Goal: Task Accomplishment & Management: Complete application form

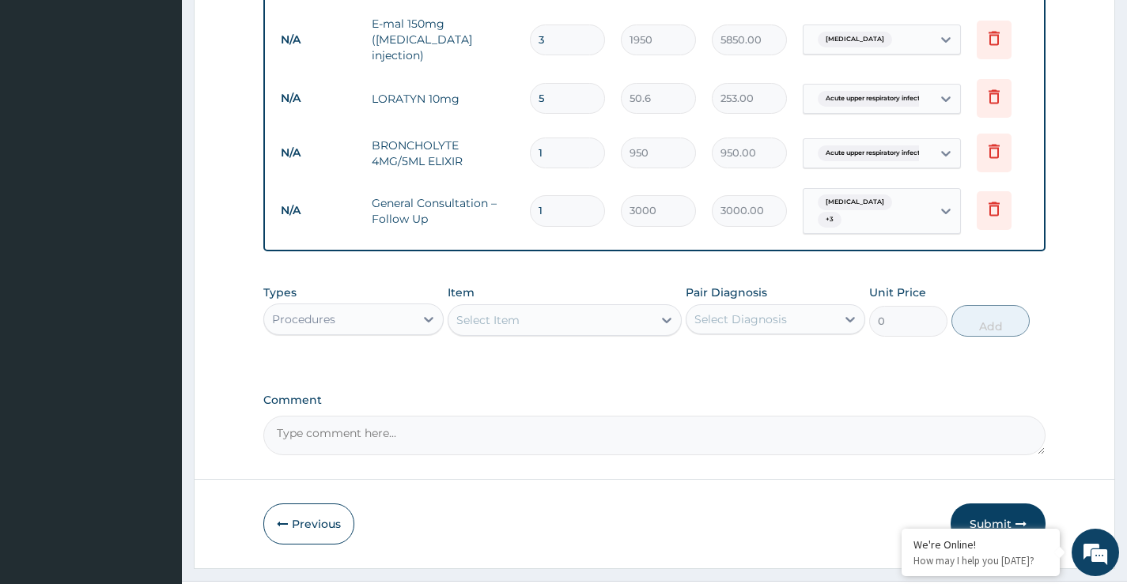
scroll to position [938, 0]
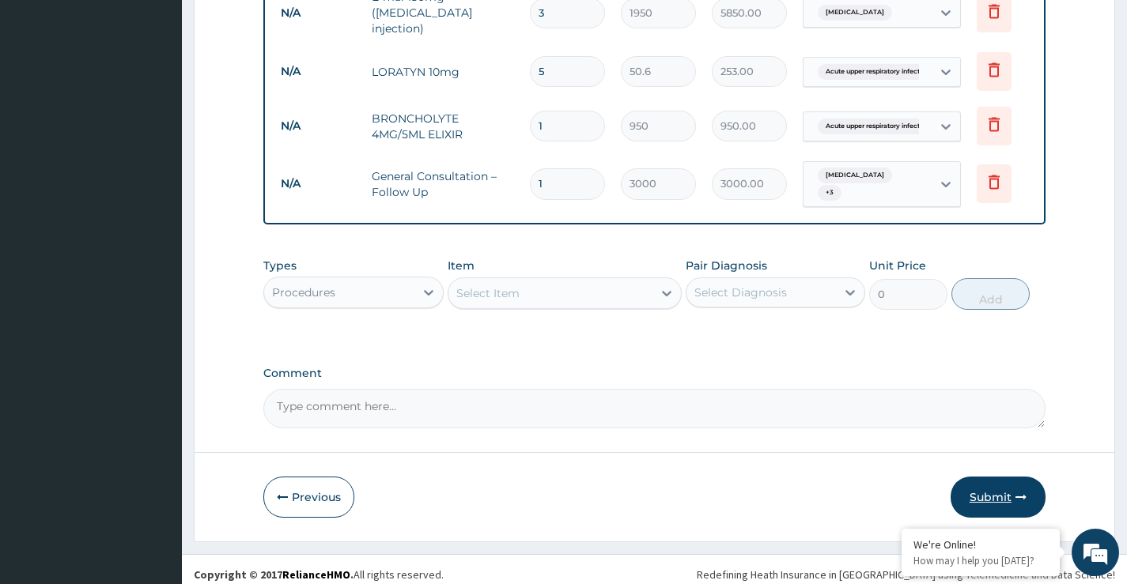
click at [988, 479] on button "Submit" at bounding box center [998, 497] width 95 height 41
click at [983, 486] on button "Submit" at bounding box center [998, 497] width 95 height 41
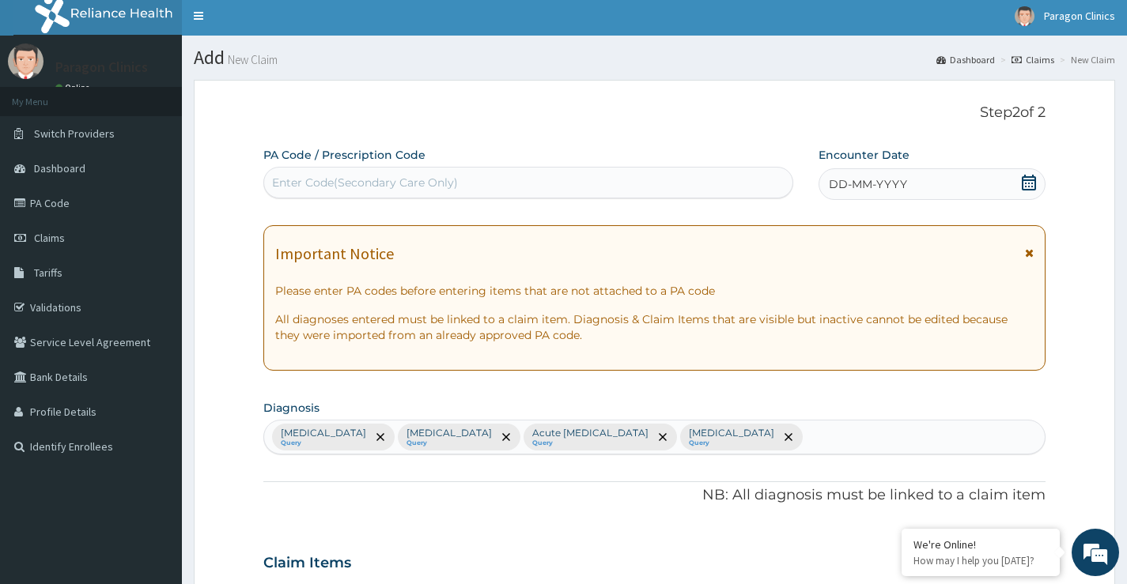
scroll to position [0, 0]
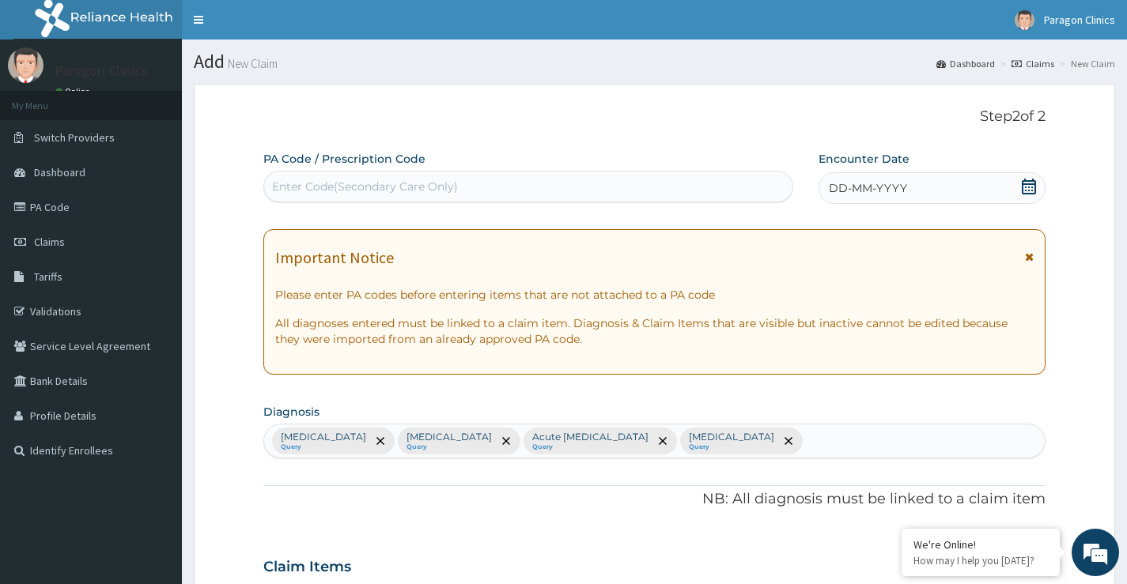
click at [1028, 184] on icon at bounding box center [1029, 187] width 14 height 16
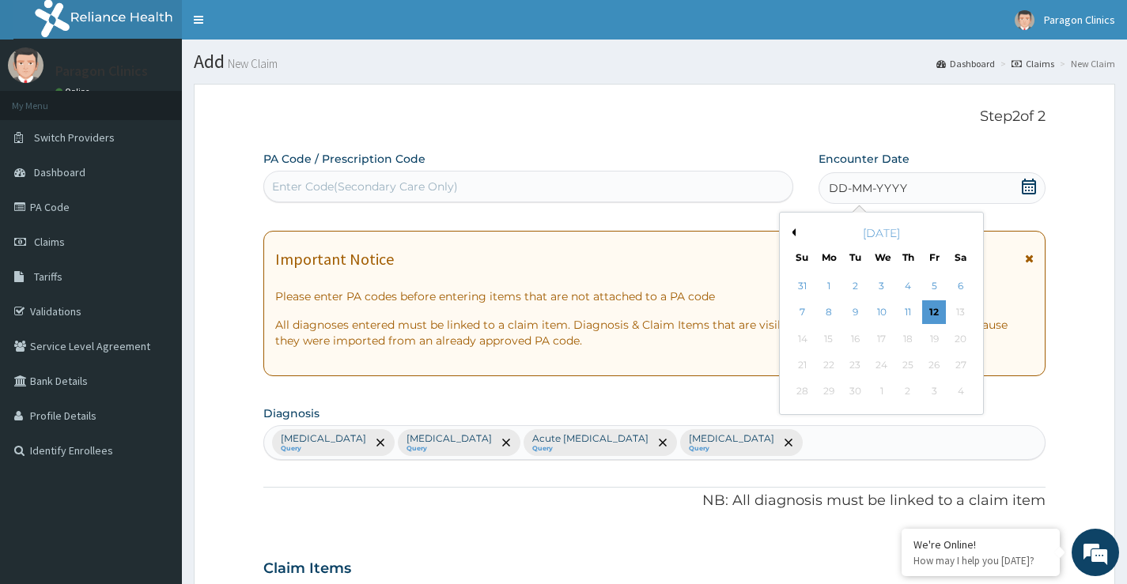
click at [793, 233] on button "Previous Month" at bounding box center [792, 233] width 8 height 8
click at [803, 365] on div "17" at bounding box center [802, 365] width 24 height 24
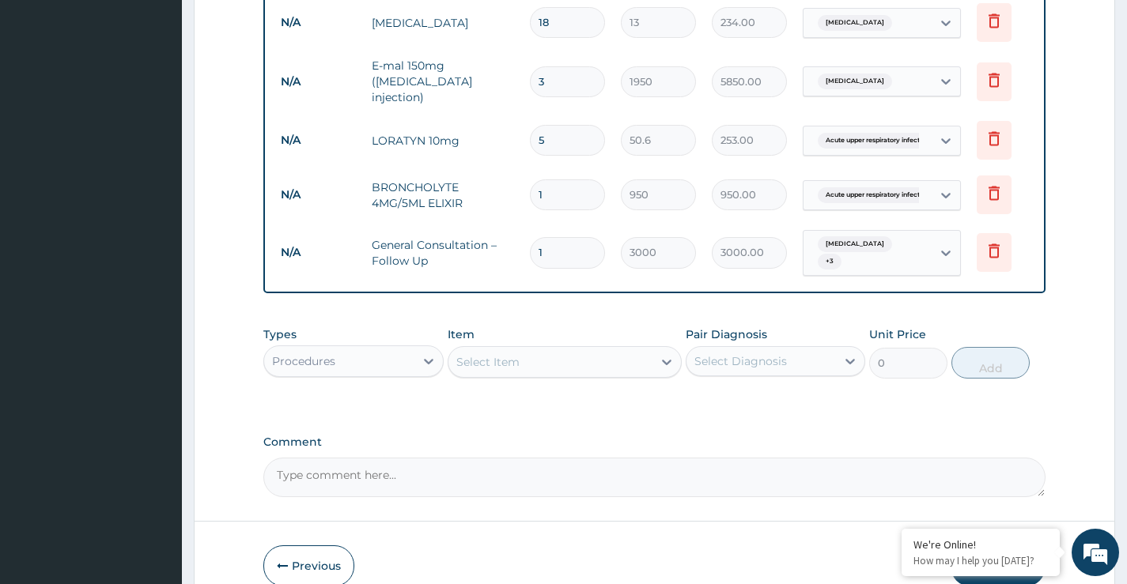
scroll to position [938, 0]
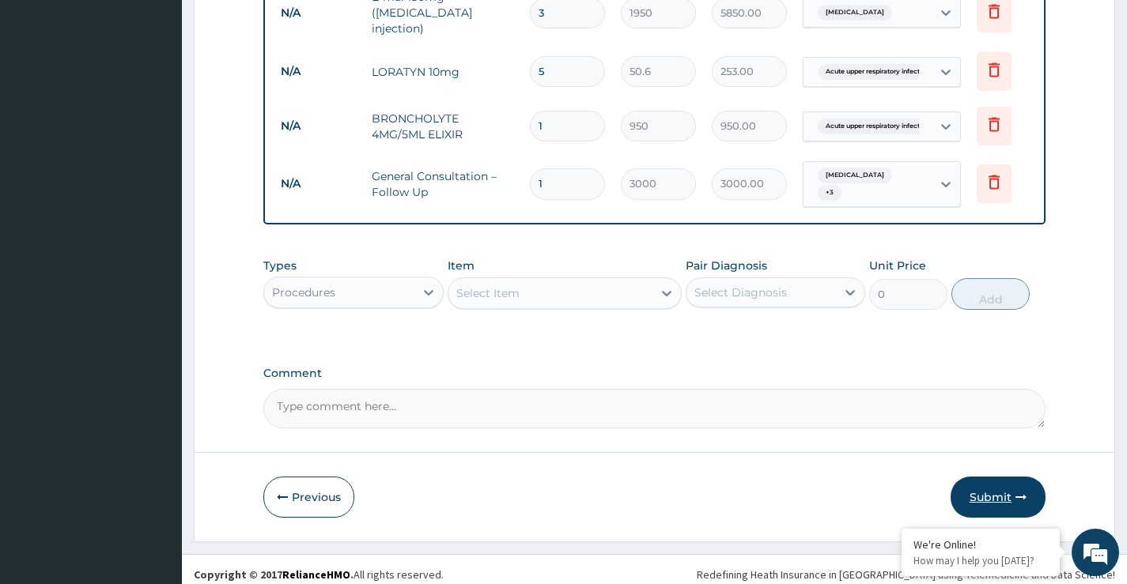
click at [978, 486] on button "Submit" at bounding box center [998, 497] width 95 height 41
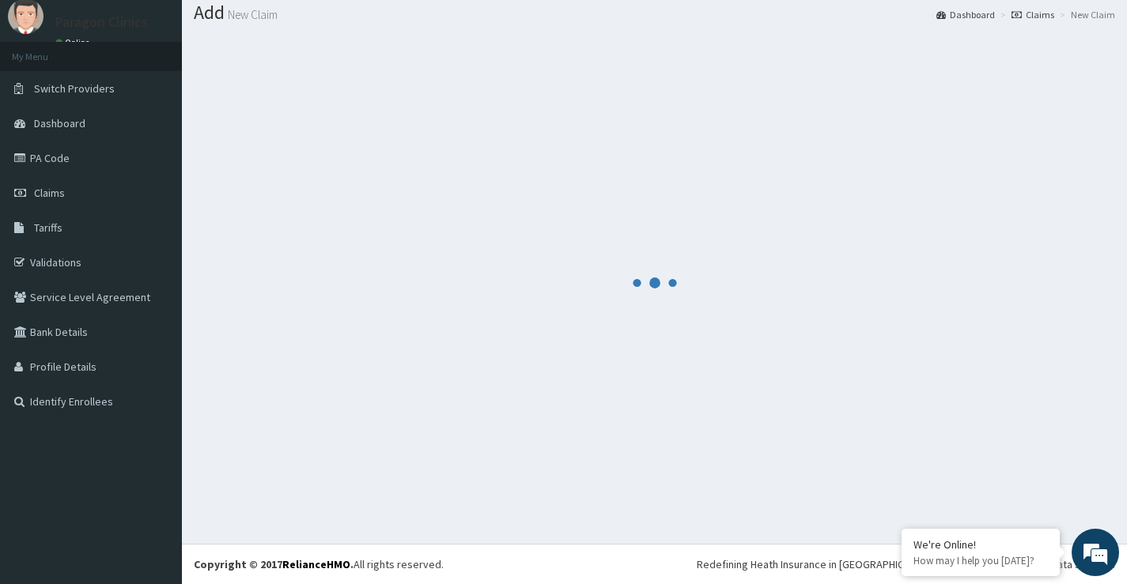
scroll to position [49, 0]
